Goal: Communication & Community: Answer question/provide support

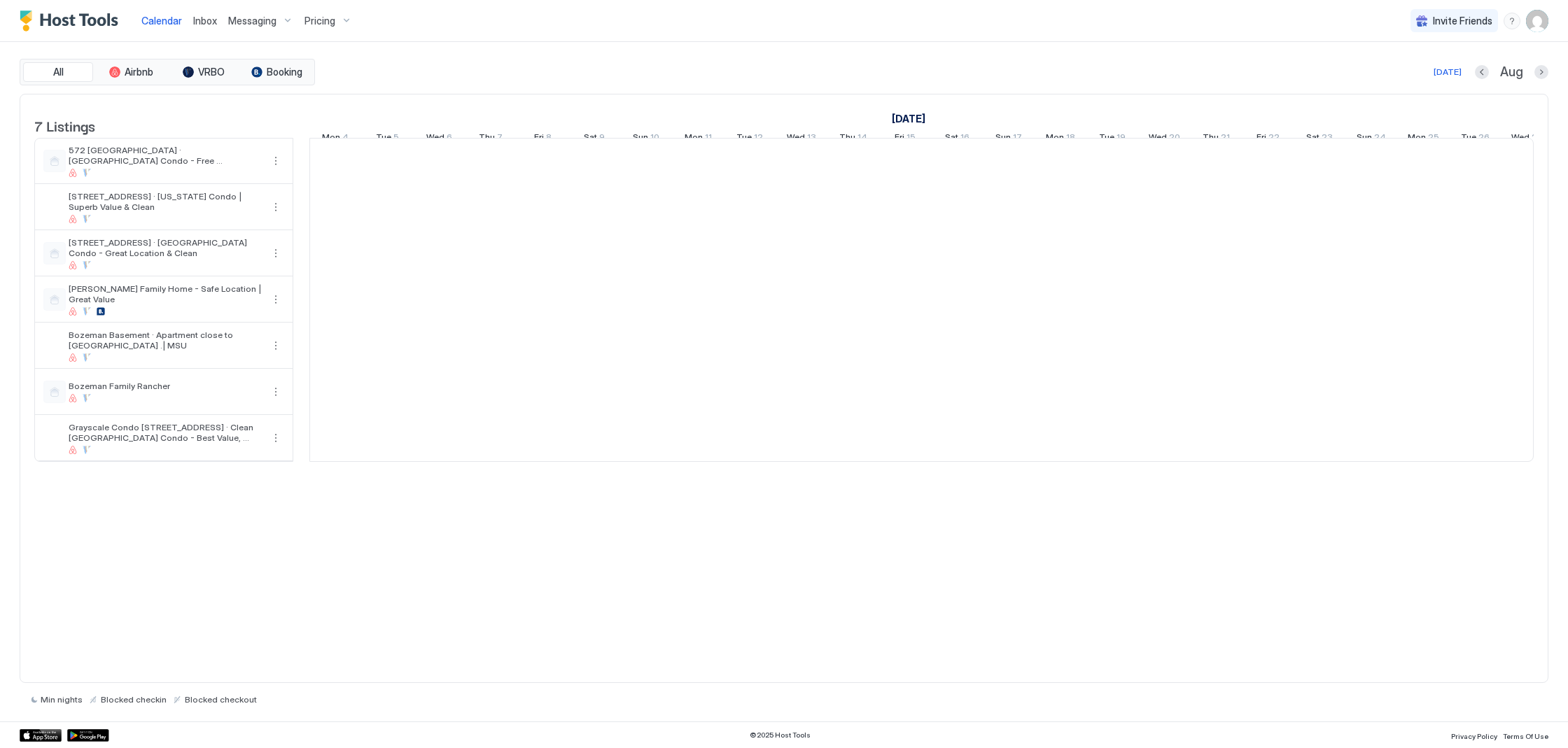
scroll to position [0, 778]
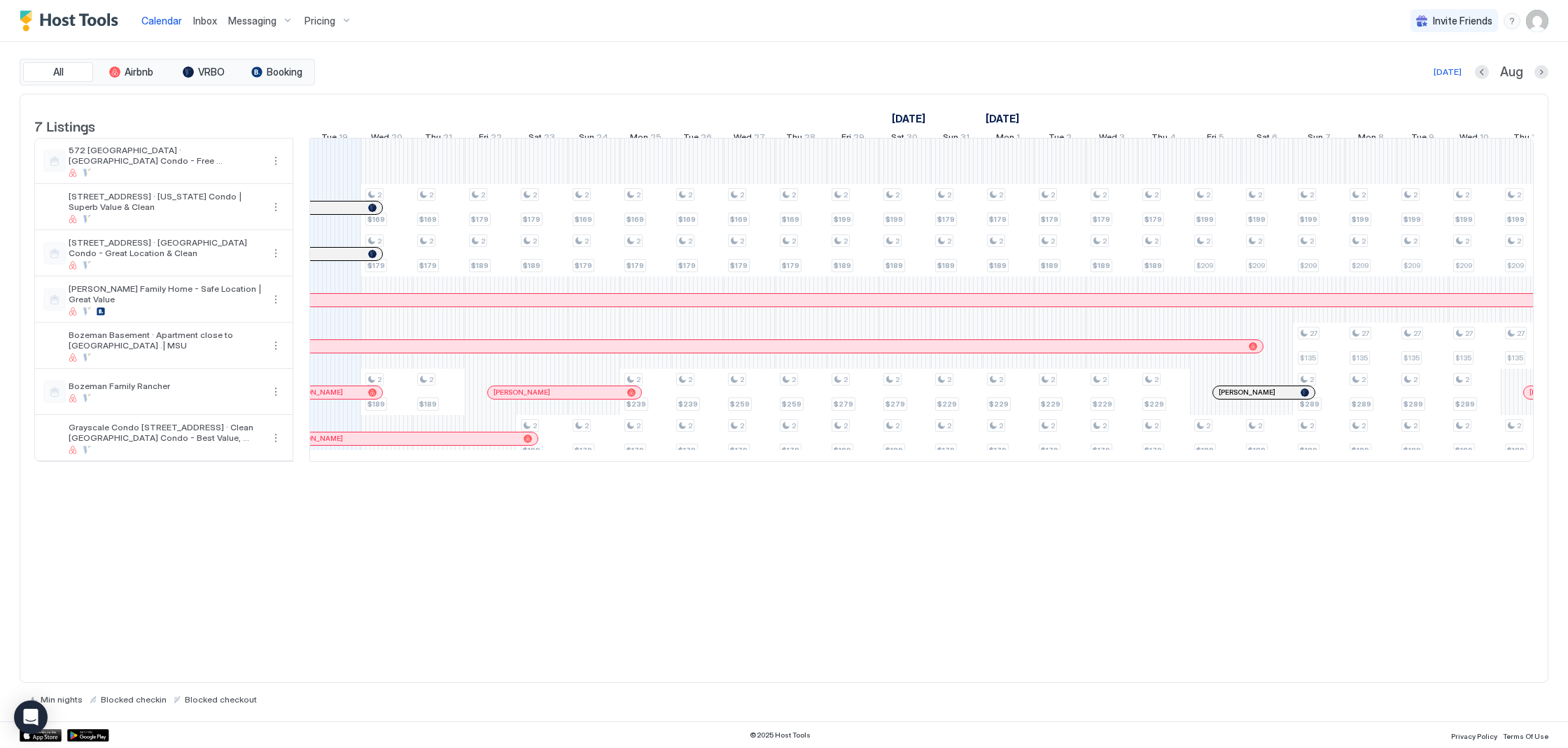
click at [191, 19] on div "Inbox" at bounding box center [204, 21] width 35 height 26
click at [203, 21] on span "Inbox" at bounding box center [204, 21] width 23 height 12
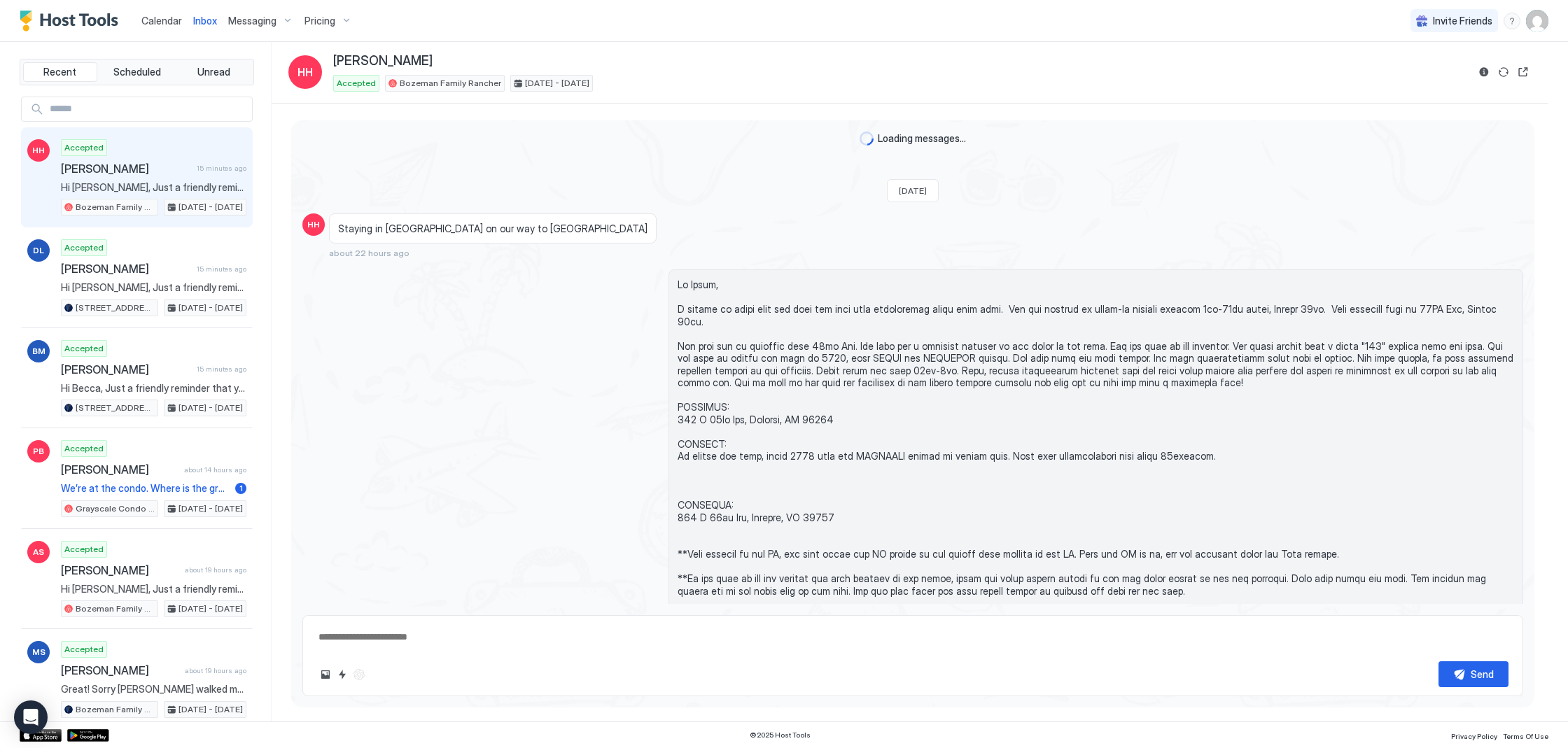
scroll to position [692, 0]
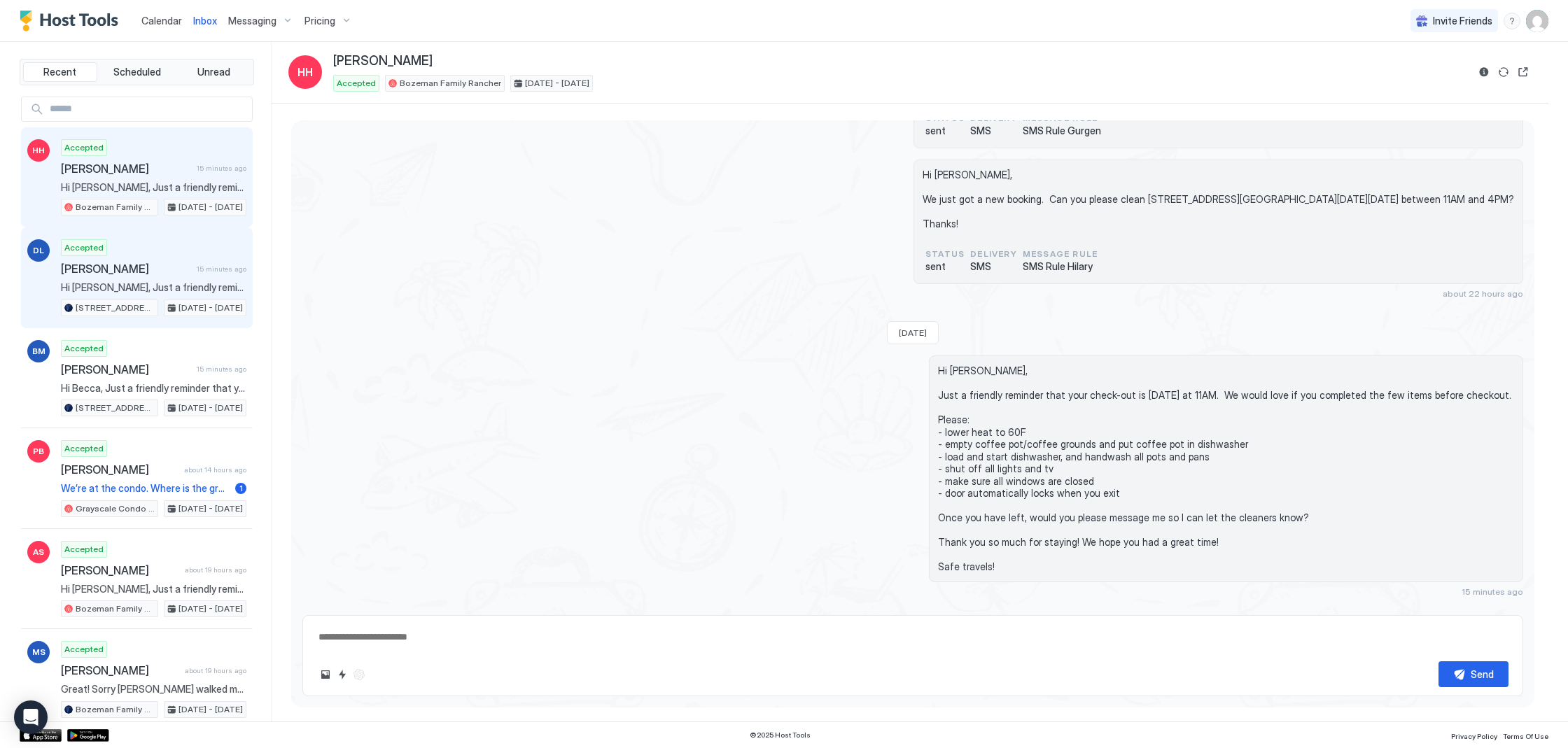
click at [162, 271] on span "[PERSON_NAME]" at bounding box center [125, 269] width 130 height 14
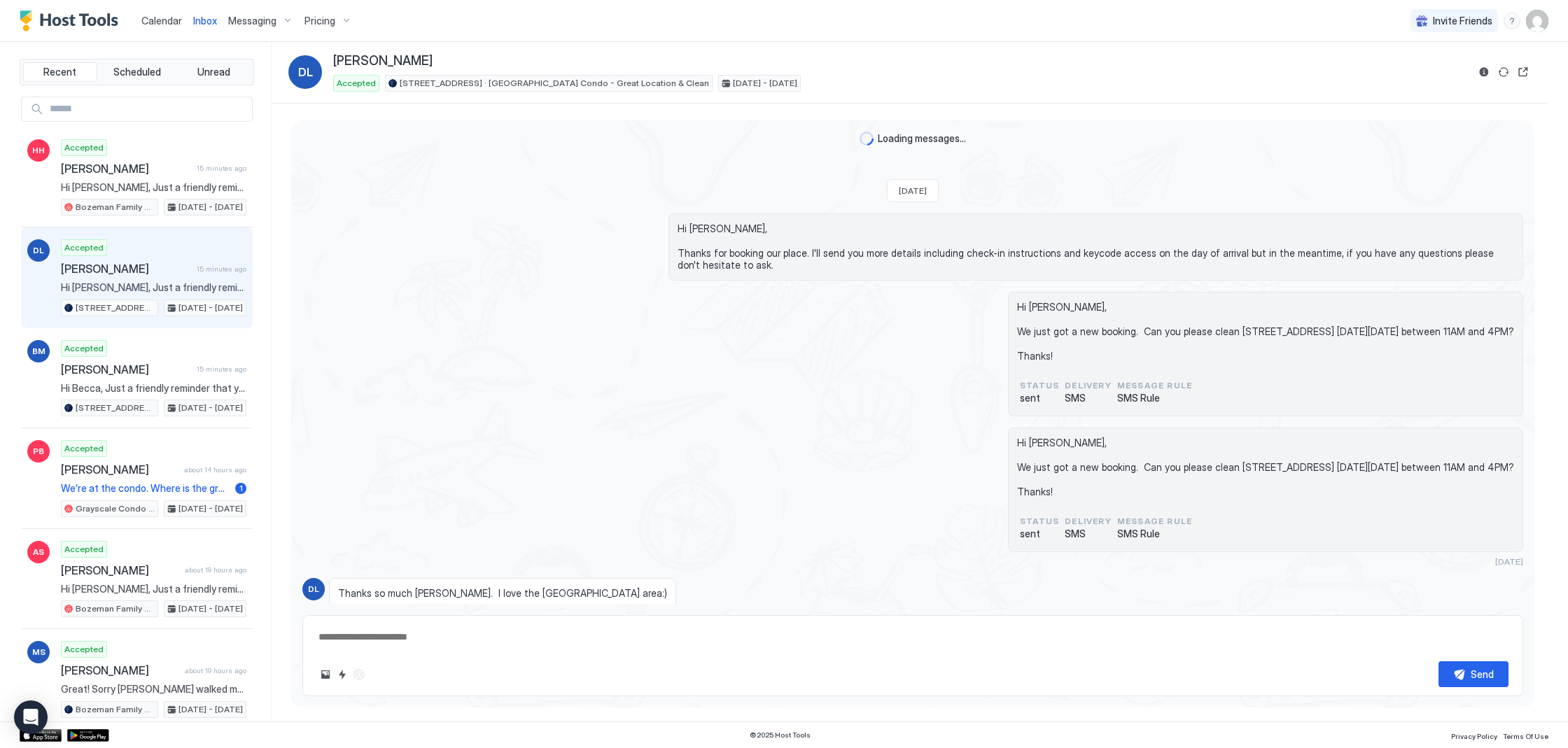
scroll to position [875, 0]
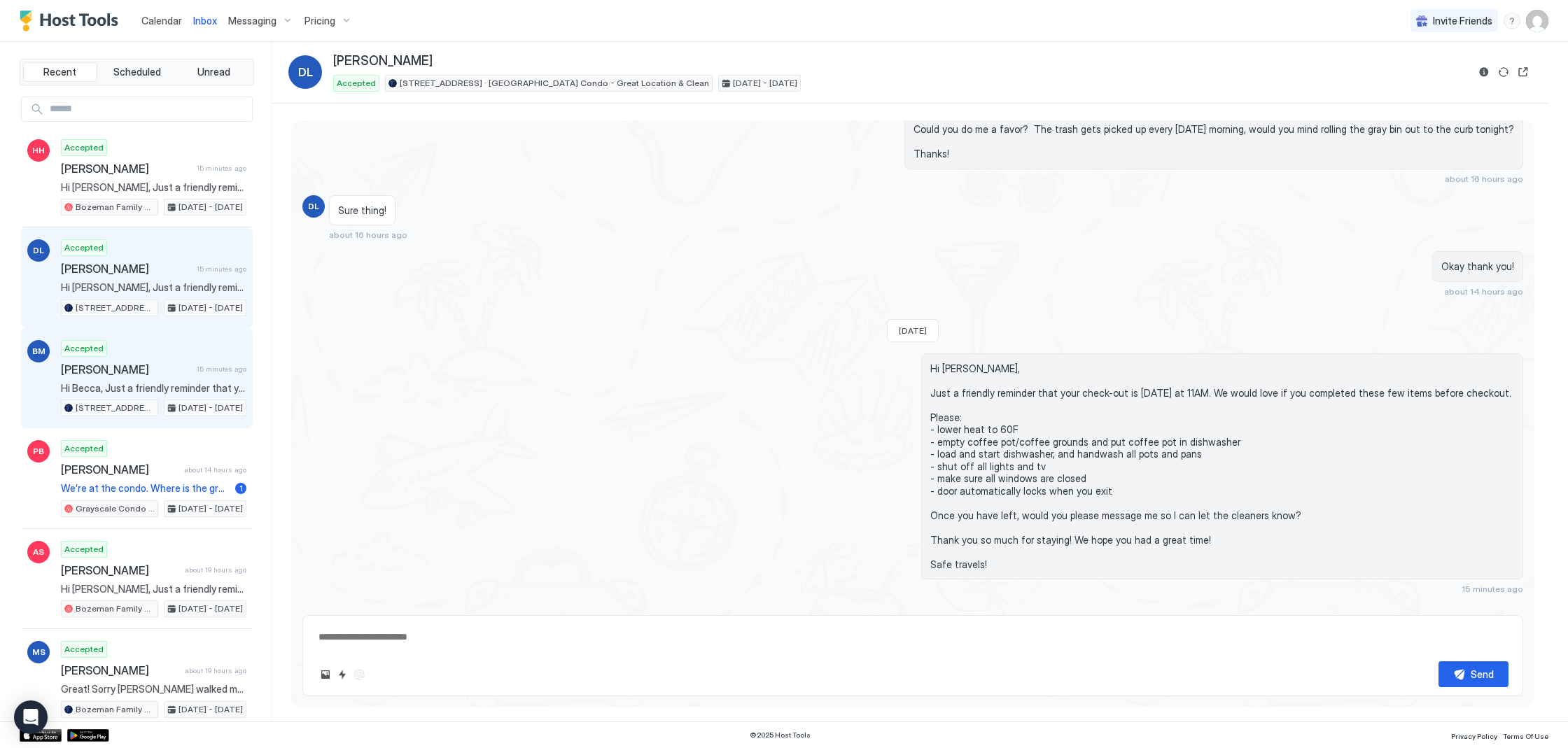
drag, startPoint x: 179, startPoint y: 357, endPoint x: 166, endPoint y: 358, distance: 13.0
click at [178, 357] on div "Accepted [PERSON_NAME] 15 minutes ago Hi [PERSON_NAME], Just a friendly reminde…" at bounding box center [154, 378] width 185 height 77
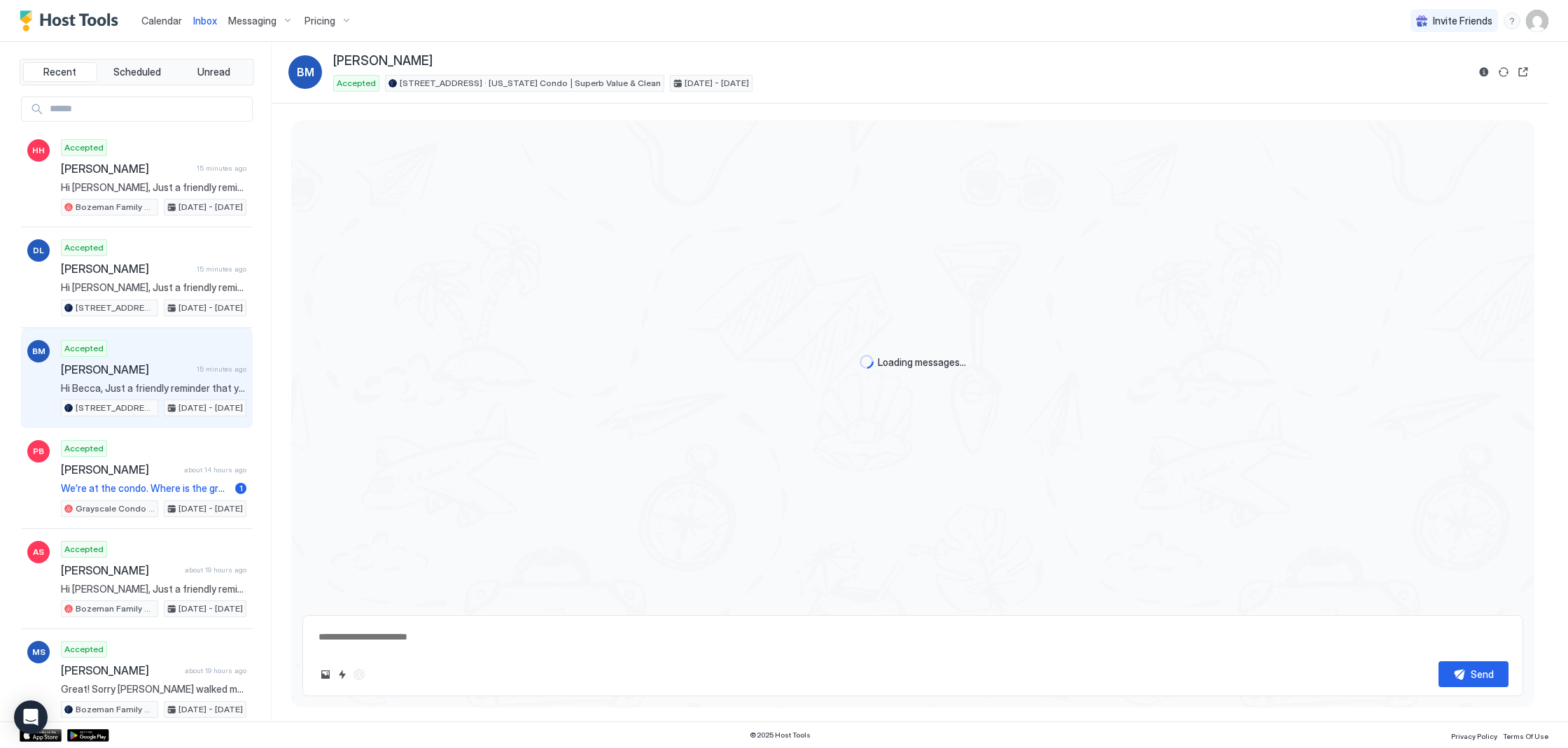
scroll to position [1094, 0]
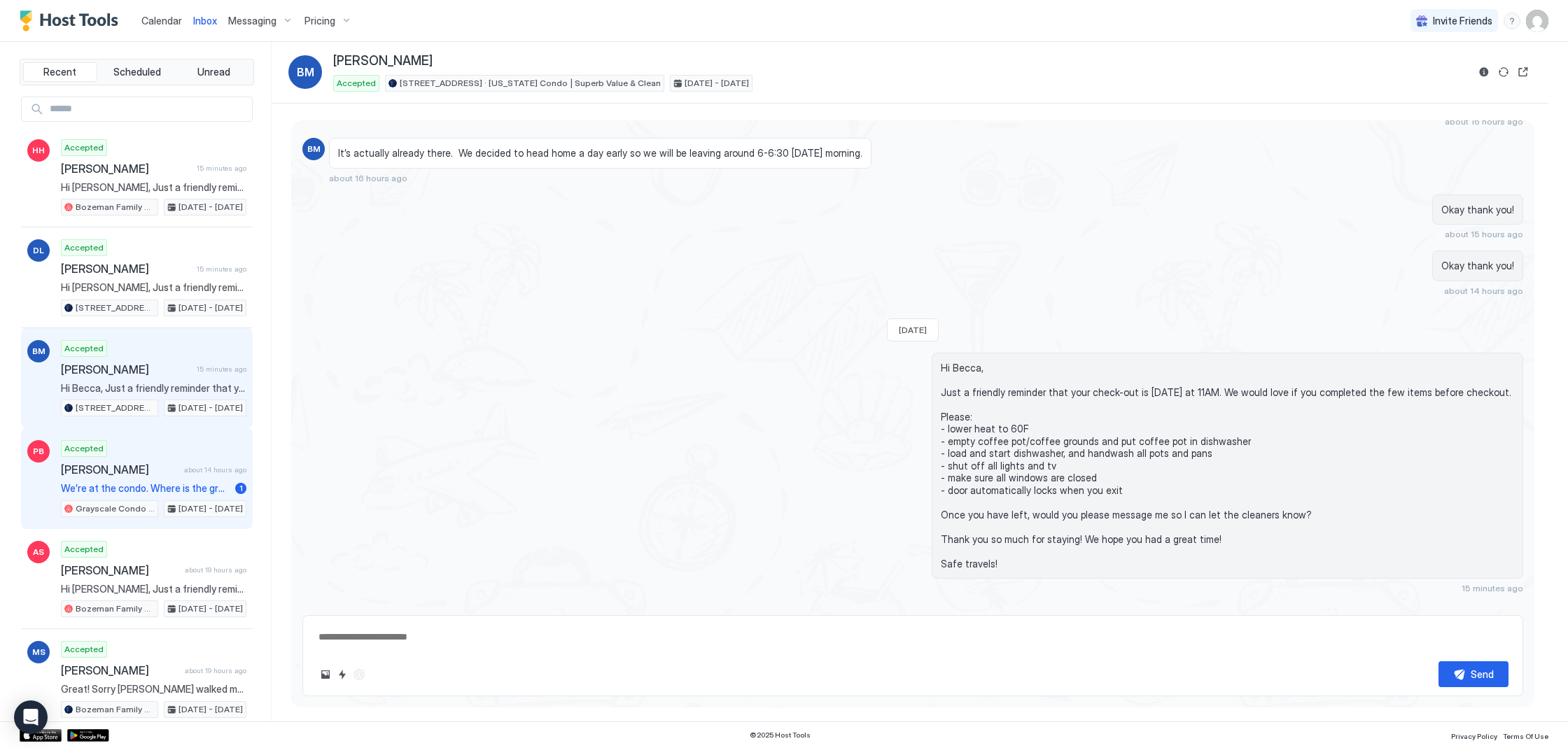
click at [184, 459] on div "Accepted [PERSON_NAME] about 14 hours ago We’re at the condo. Where is the gray…" at bounding box center [154, 478] width 185 height 77
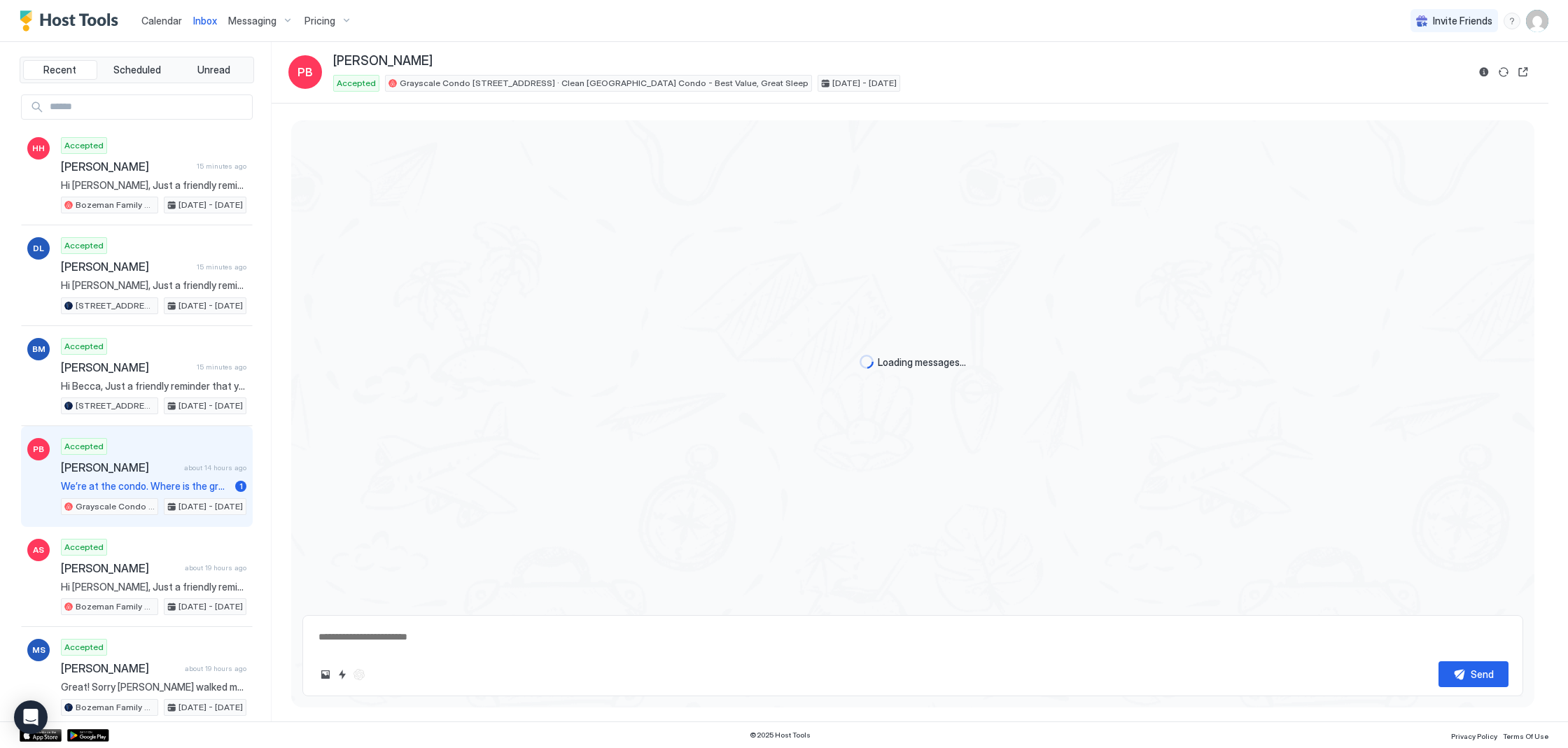
scroll to position [4, 0]
type textarea "*"
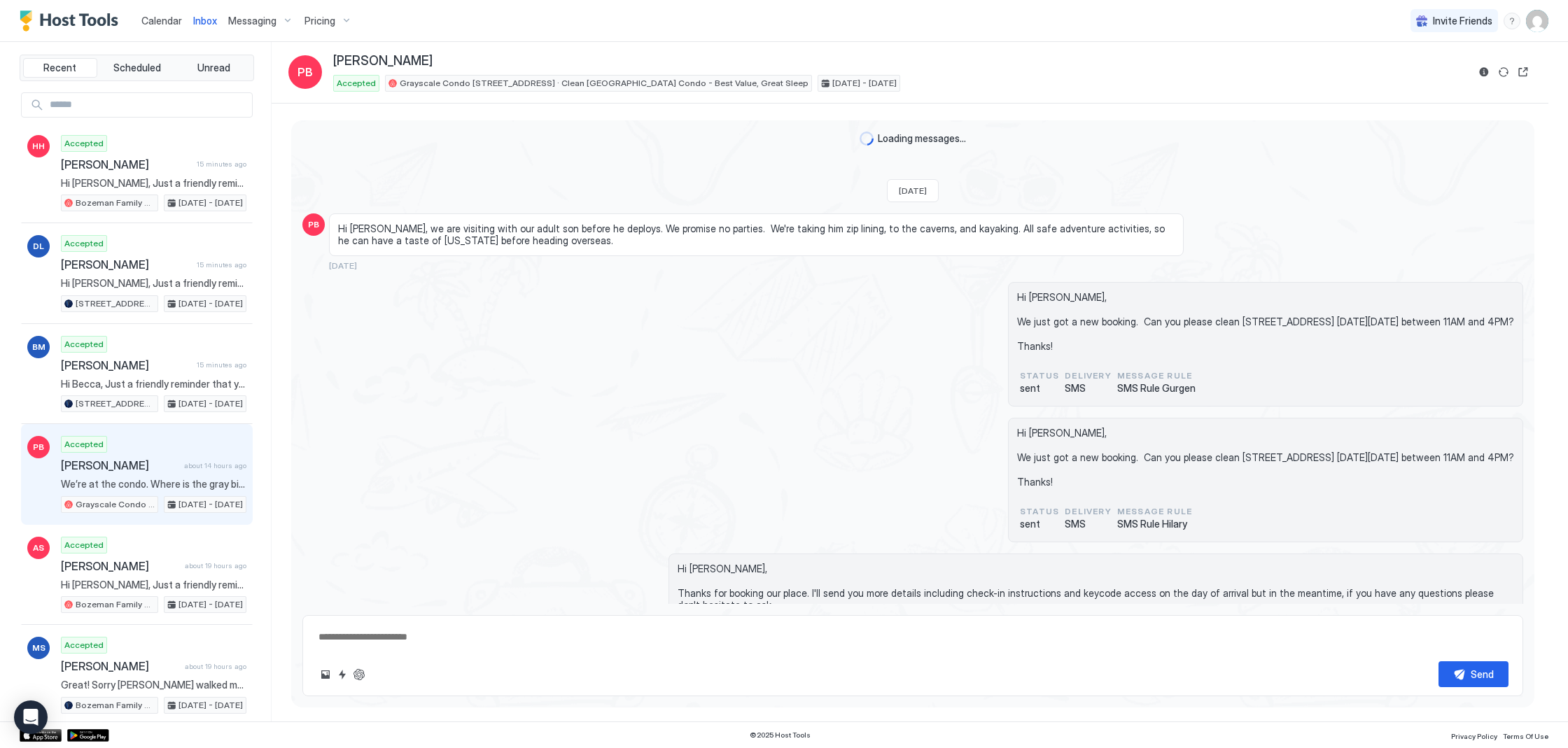
scroll to position [571, 0]
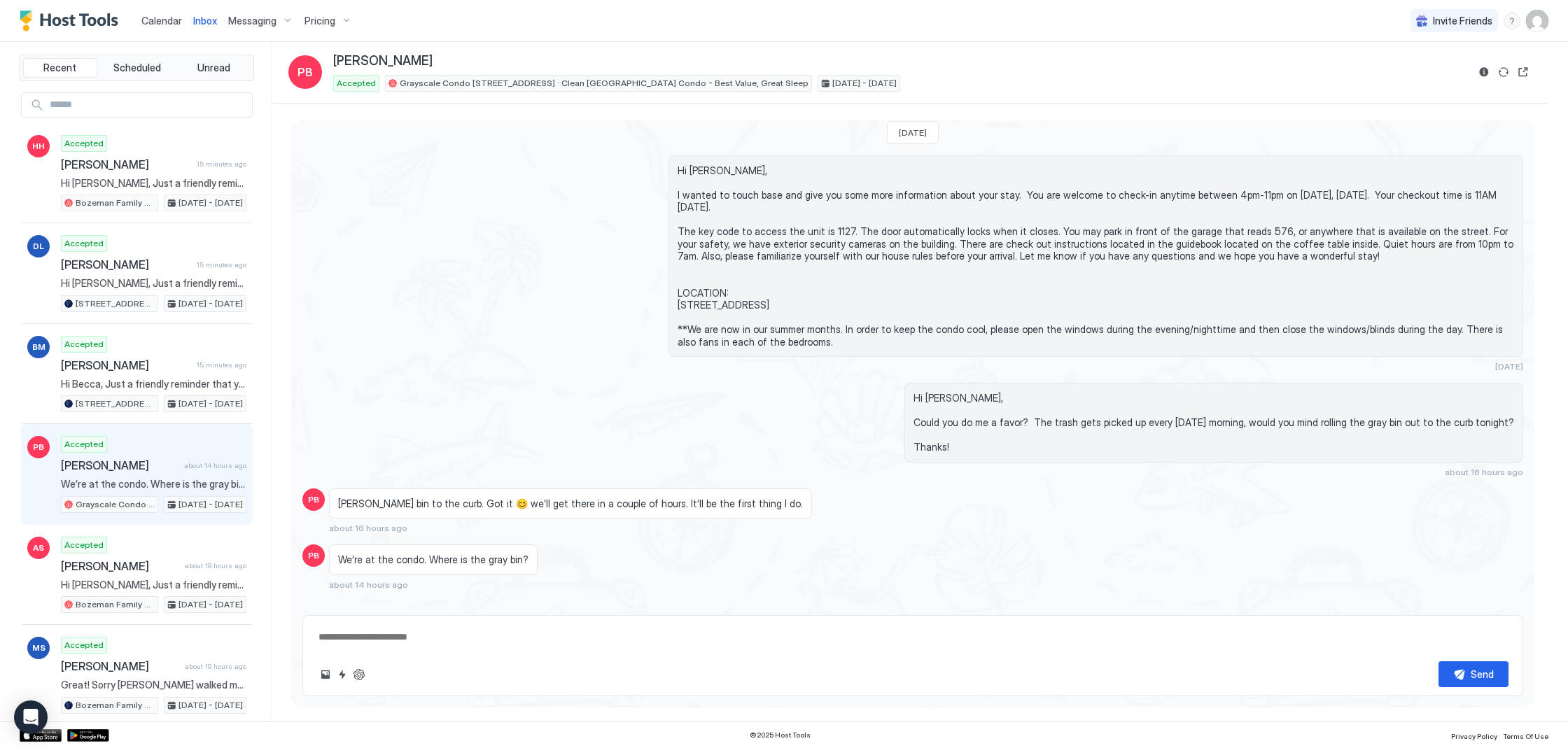
click at [148, 22] on span "Calendar" at bounding box center [161, 21] width 40 height 12
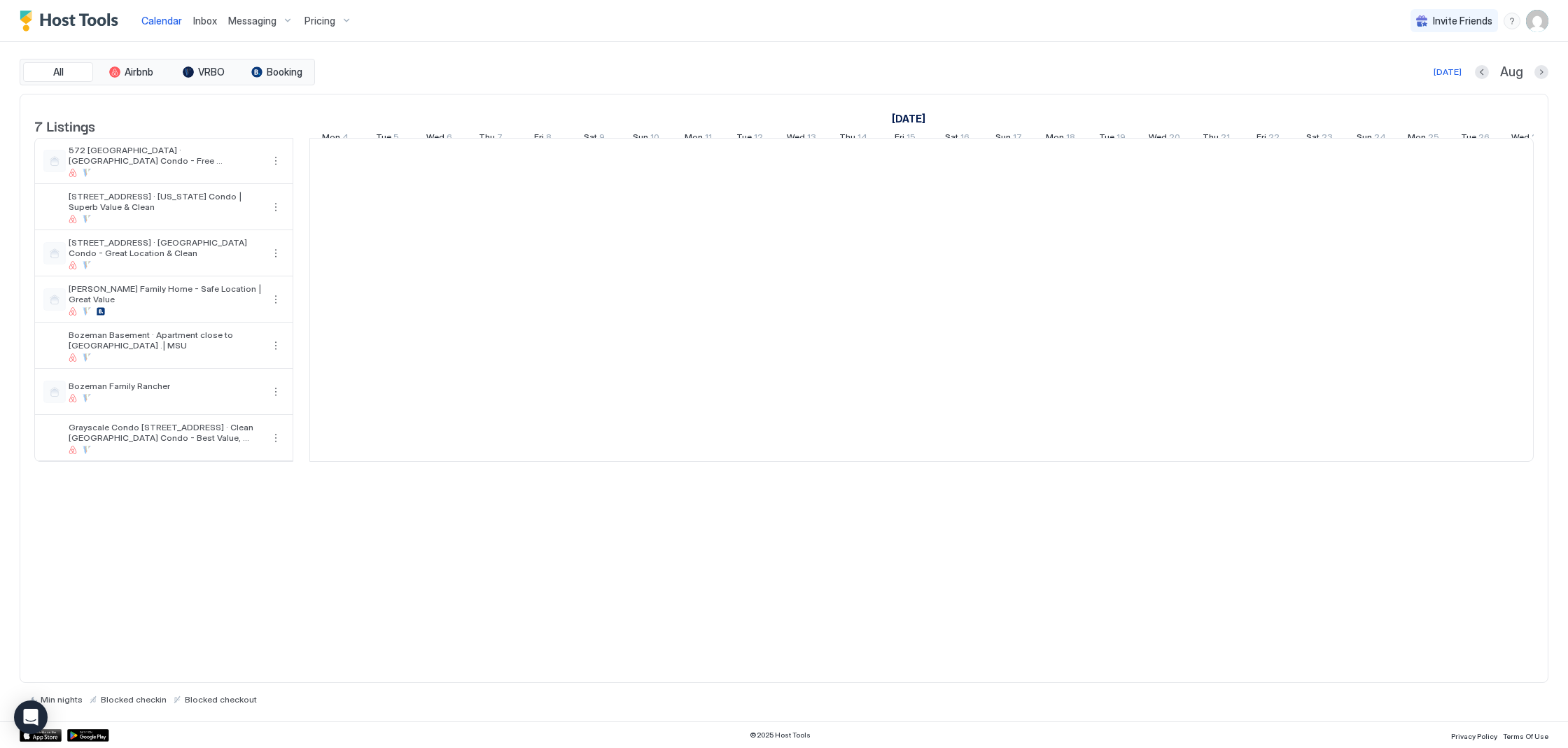
scroll to position [0, 778]
